Goal: Transaction & Acquisition: Purchase product/service

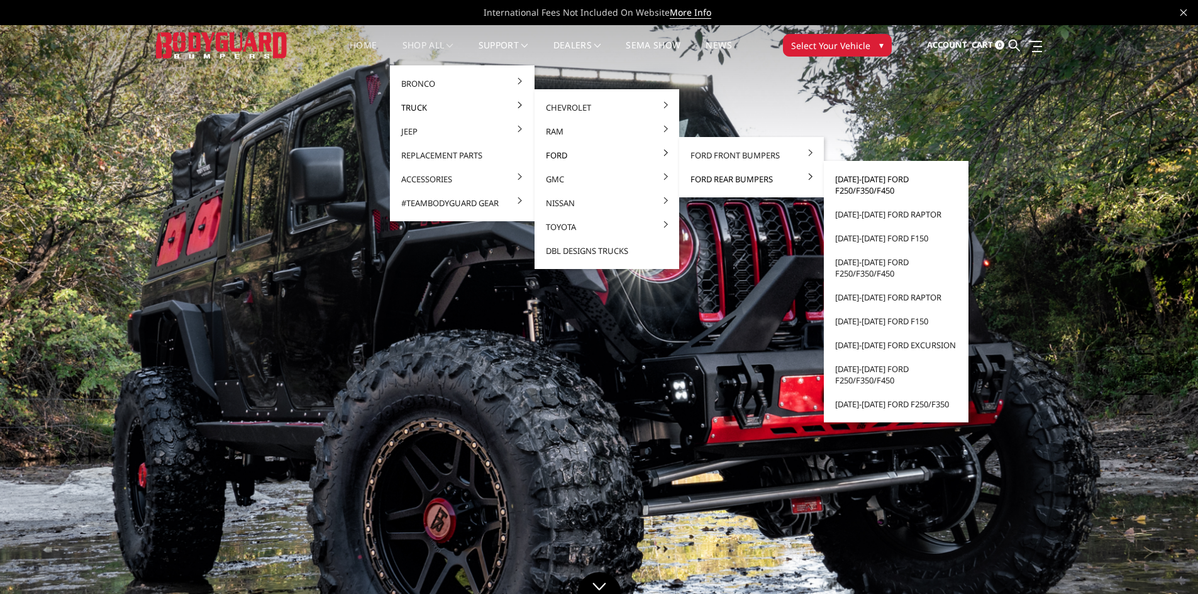
click at [893, 187] on link "[DATE]-[DATE] Ford F250/F350/F450" at bounding box center [896, 184] width 135 height 35
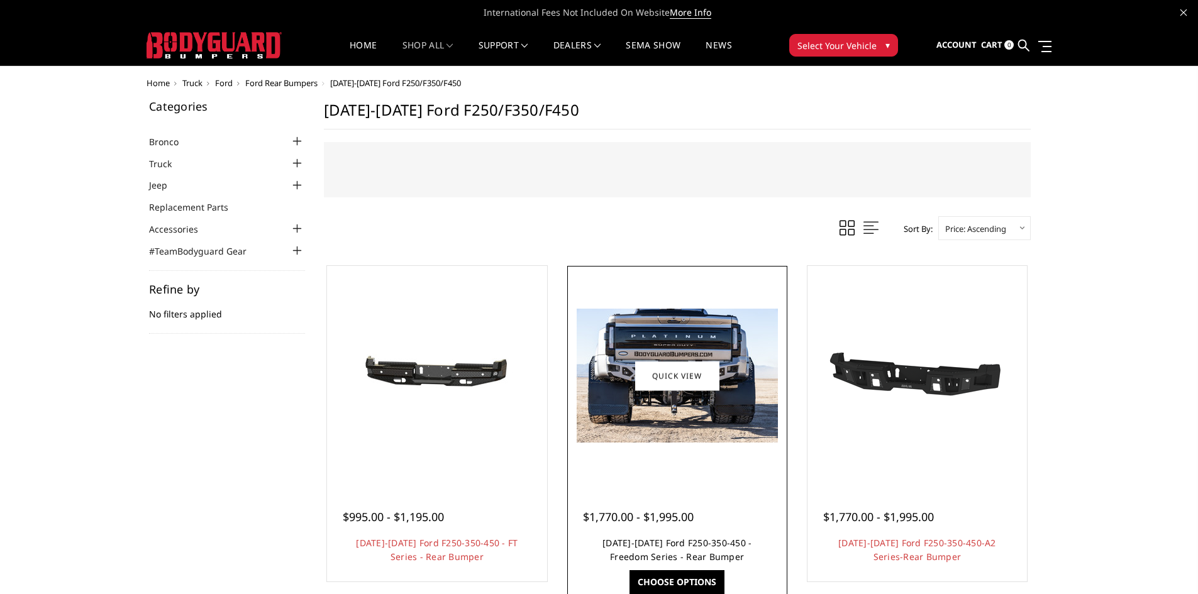
click at [715, 542] on link "2023-2025 Ford F250-350-450 - Freedom Series - Rear Bumper" at bounding box center [677, 550] width 149 height 26
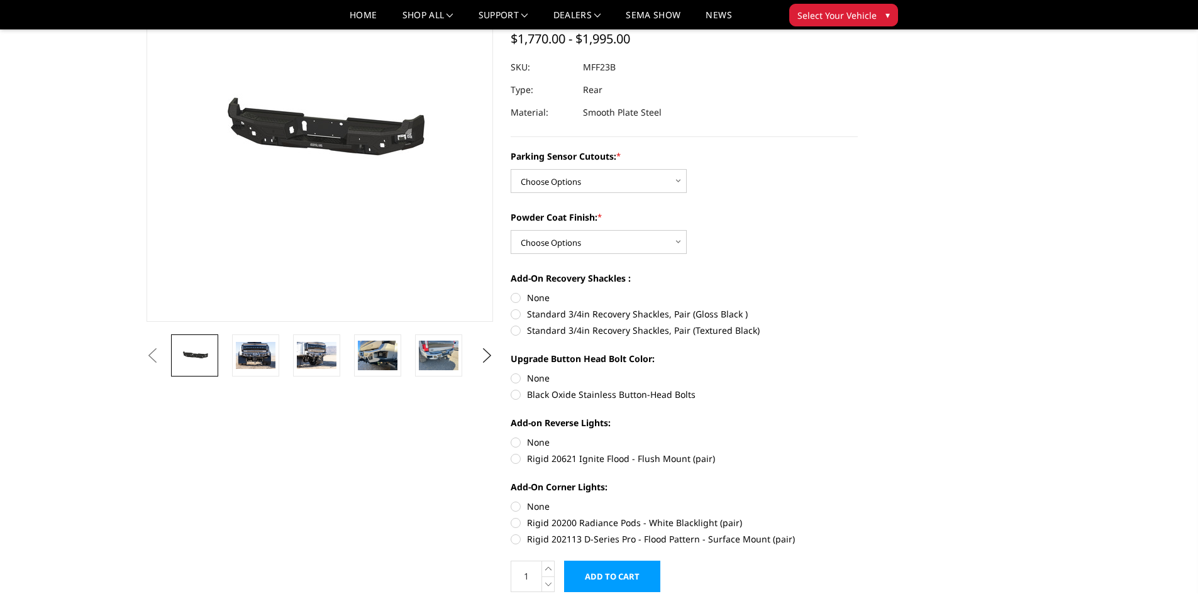
scroll to position [126, 0]
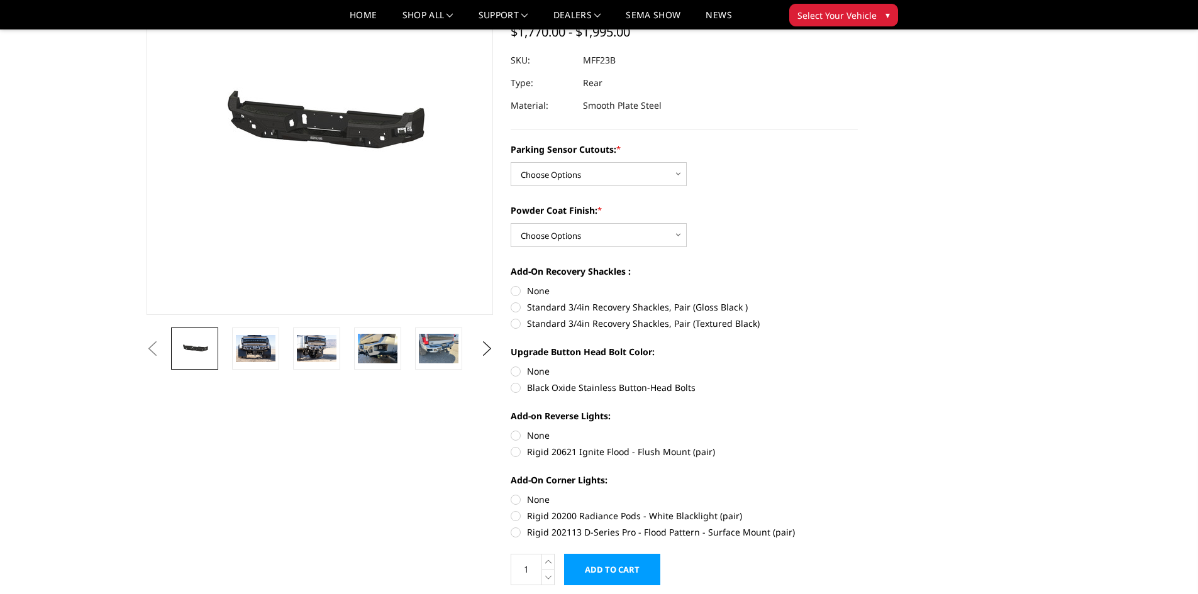
click at [567, 456] on label "Rigid 20621 Ignite Flood - Flush Mount (pair)" at bounding box center [684, 451] width 347 height 13
click at [858, 430] on input "Rigid 20621 Ignite Flood - Flush Mount (pair)" at bounding box center [858, 429] width 1 height 1
radio input "true"
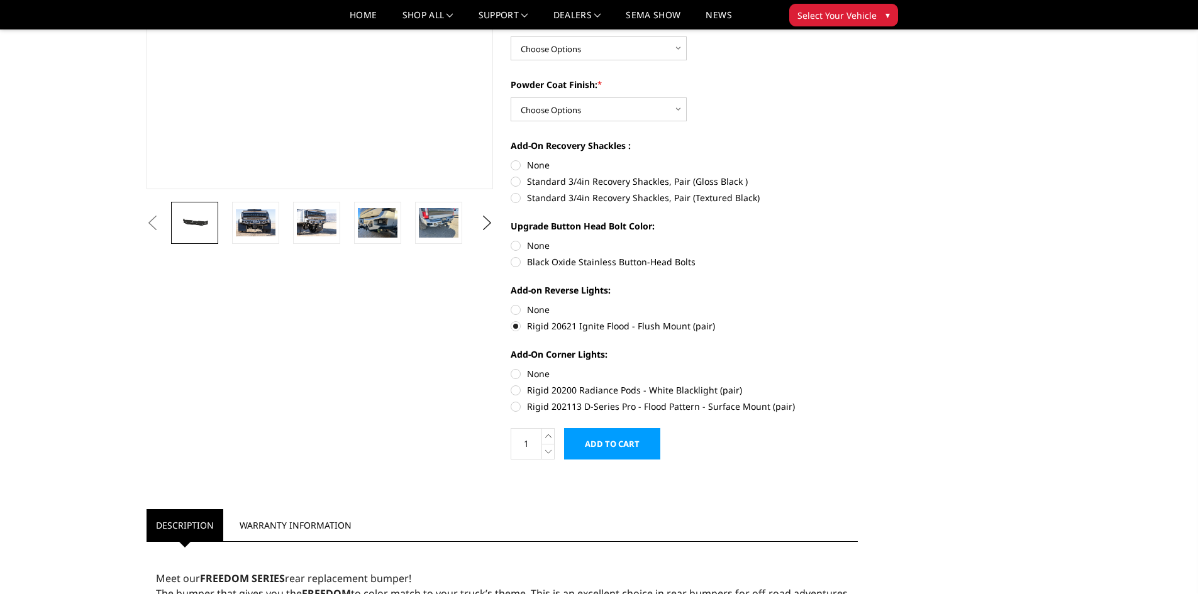
scroll to position [189, 0]
